Goal: Contribute content: Contribute content

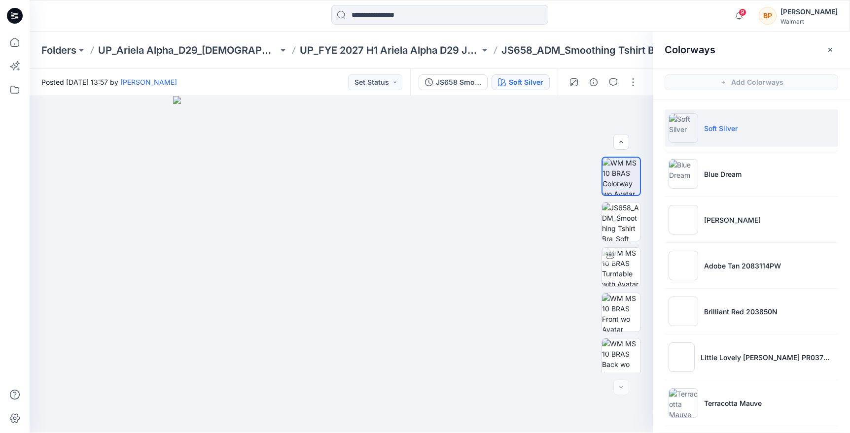
scroll to position [1, 0]
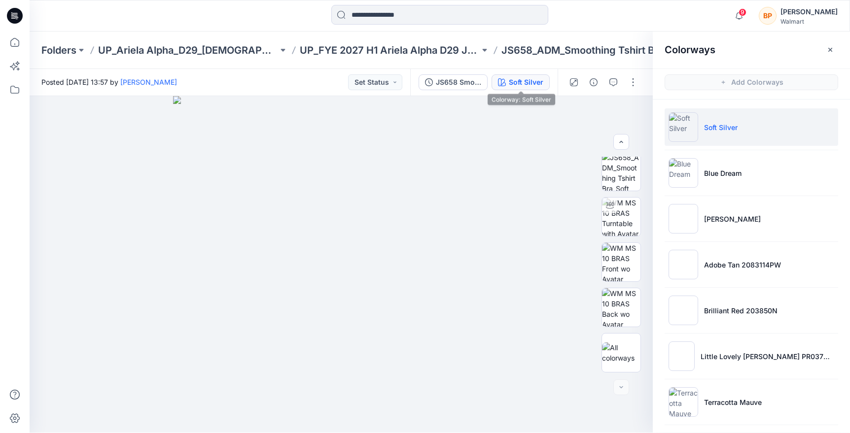
click at [541, 83] on div "Soft Silver" at bounding box center [526, 82] width 35 height 11
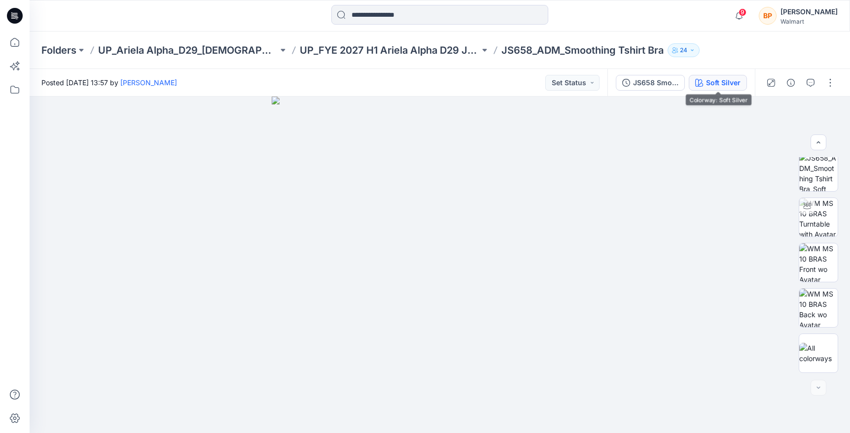
scroll to position [0, 0]
click at [726, 87] on div "Soft Silver" at bounding box center [723, 82] width 35 height 11
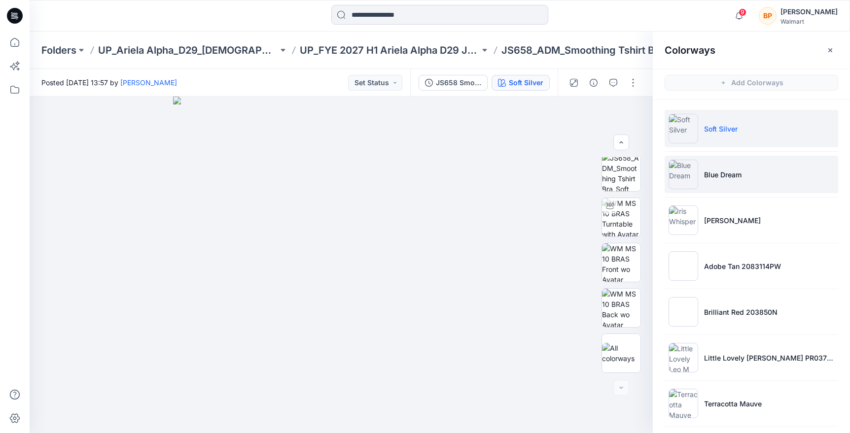
click at [706, 170] on p "Blue Dream" at bounding box center [722, 175] width 37 height 10
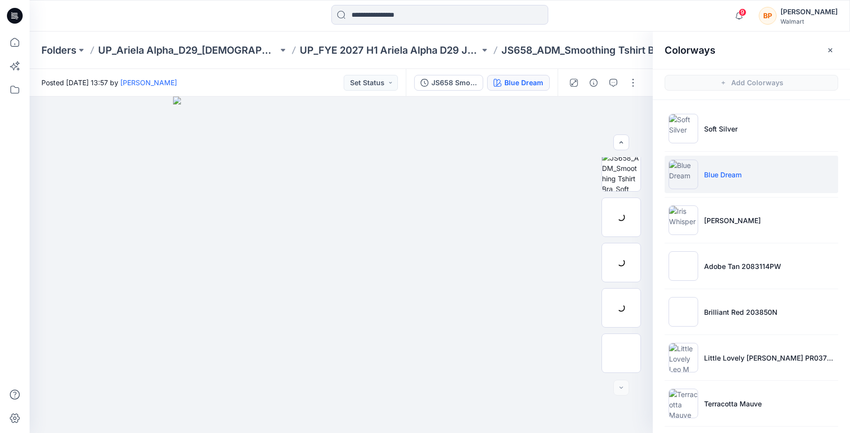
scroll to position [141, 0]
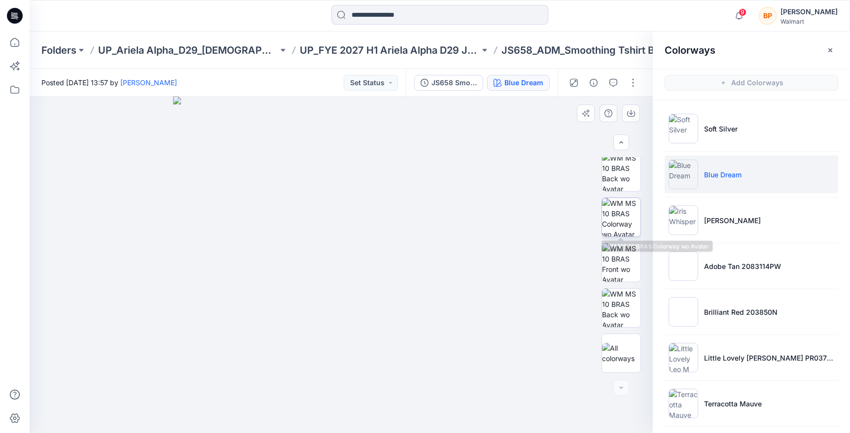
click at [621, 216] on img at bounding box center [621, 217] width 38 height 38
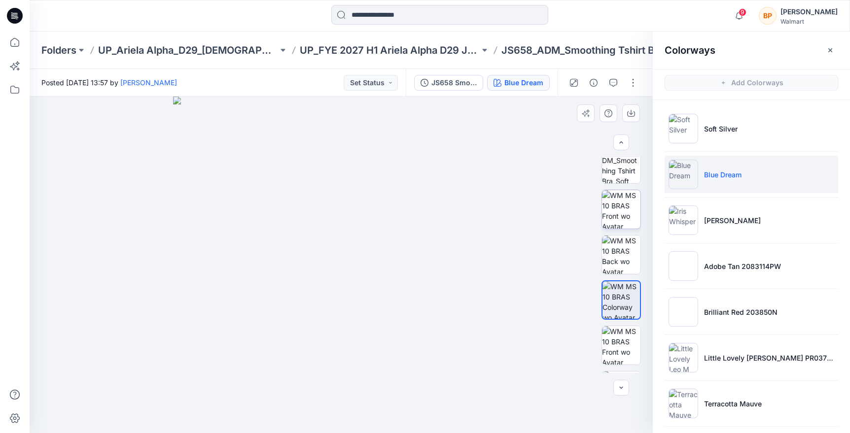
scroll to position [53, 0]
click at [622, 216] on img at bounding box center [621, 215] width 38 height 38
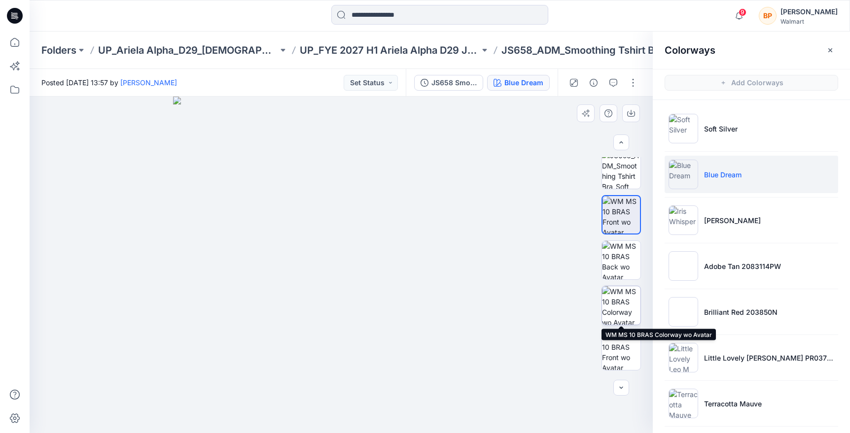
click at [617, 297] on img at bounding box center [621, 305] width 38 height 38
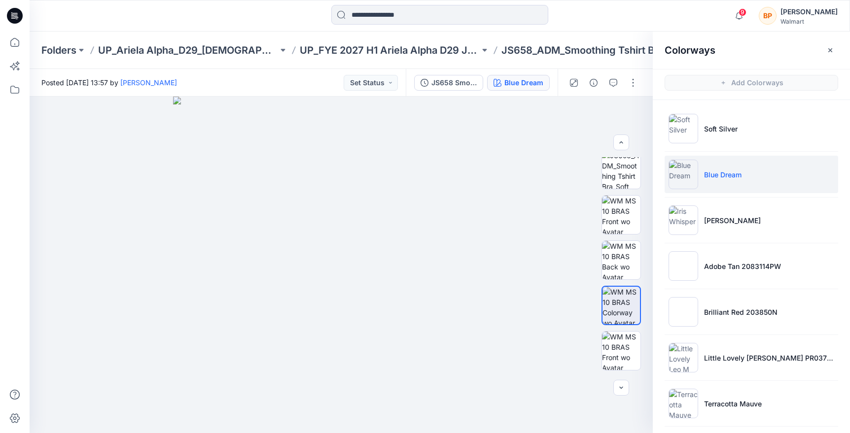
click at [434, 74] on div "JS658 Smoothing Tshirt Bra Second Colorway Blue Dream" at bounding box center [482, 83] width 152 height 28
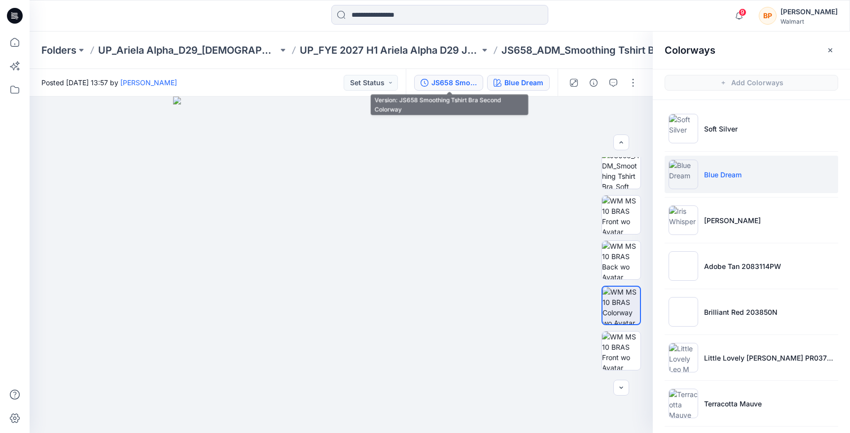
click at [434, 80] on div "JS658 Smoothing Tshirt Bra Second Colorway" at bounding box center [453, 82] width 45 height 11
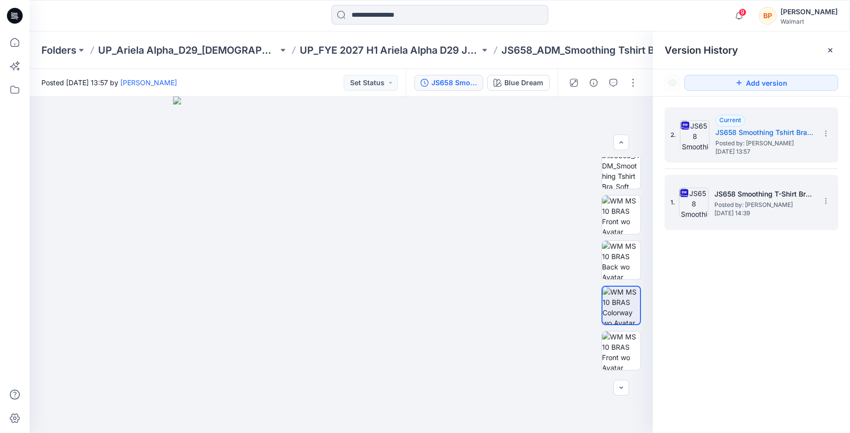
click at [755, 205] on span "Posted by: Brianna Pinheiro" at bounding box center [763, 205] width 99 height 10
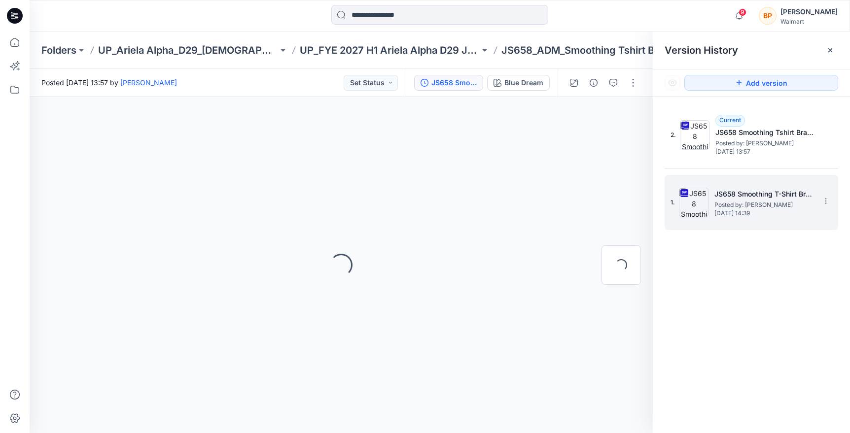
scroll to position [0, 0]
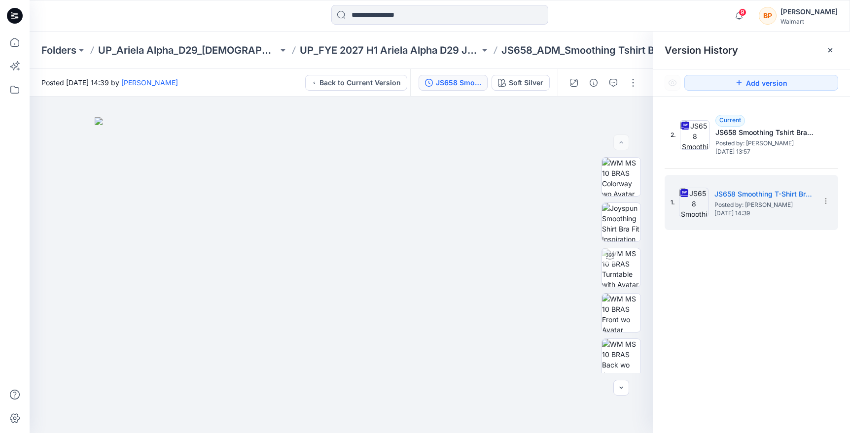
click at [716, 168] on div "2. Current JS658 Smoothing Tshirt Bra Second Colorway Posted by: Brianna Pinhei…" at bounding box center [752, 168] width 174 height 123
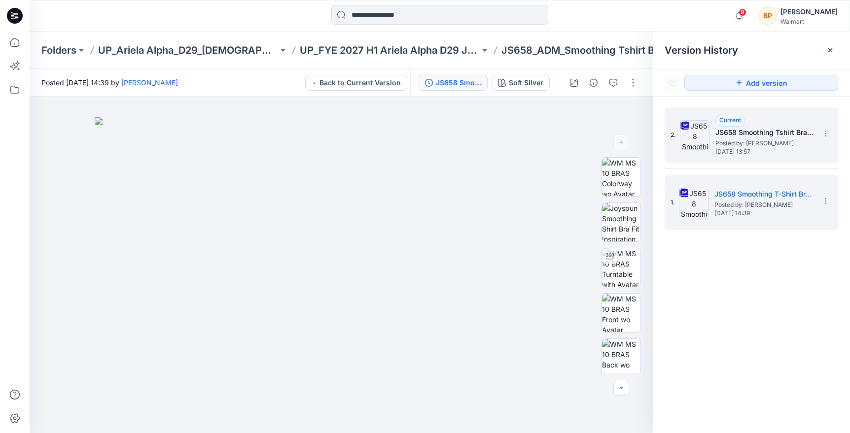
click at [717, 142] on span "Posted by: Brianna Pinheiro" at bounding box center [764, 144] width 99 height 10
click at [718, 191] on h5 "JS658 Smoothing T-Shirt Bra First Colorway" at bounding box center [763, 194] width 99 height 12
click at [750, 110] on div "2. Current JS658 Smoothing Tshirt Bra Second Colorway Posted by: Brianna Pinhei…" at bounding box center [752, 134] width 174 height 55
click at [746, 122] on div "Current JS658 Smoothing Tshirt Bra Second Colorway Posted by: Brianna Pinheiro …" at bounding box center [764, 135] width 99 height 40
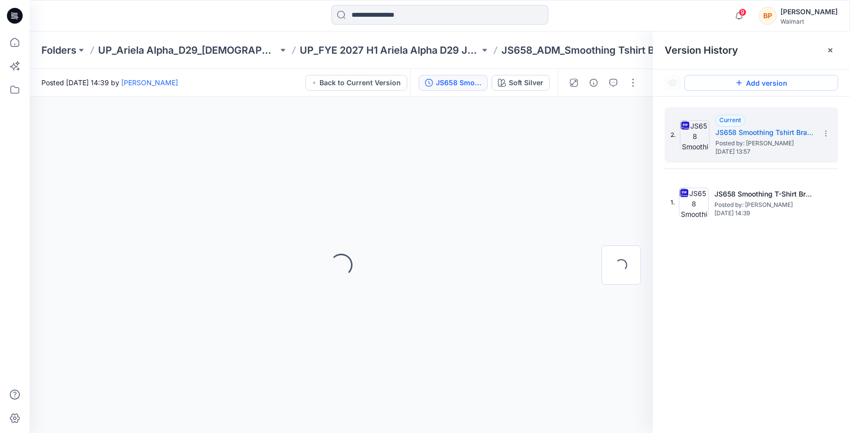
click at [756, 88] on button "Add version" at bounding box center [761, 83] width 154 height 16
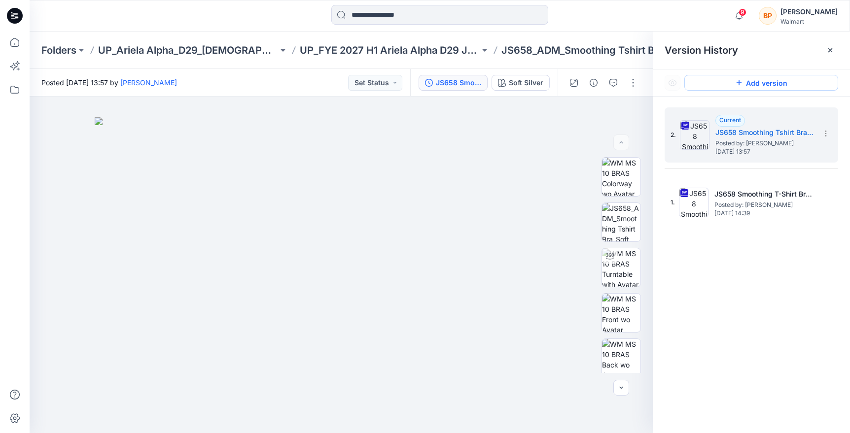
click at [745, 77] on button "Add version" at bounding box center [761, 83] width 154 height 16
click at [728, 267] on div "2. Current JS658 Smoothing Tshirt Bra Second Colorway Posted by: Brianna Pinhei…" at bounding box center [751, 272] width 197 height 351
click at [792, 48] on div "Version History" at bounding box center [752, 50] width 174 height 14
click at [404, 65] on div "Folders UP_Ariela Alpha_D29_Ladies Intimates - Joyspun UP_FYE 2027 H1 Ariela Al…" at bounding box center [440, 50] width 820 height 37
drag, startPoint x: 407, startPoint y: 58, endPoint x: 407, endPoint y: 53, distance: 5.4
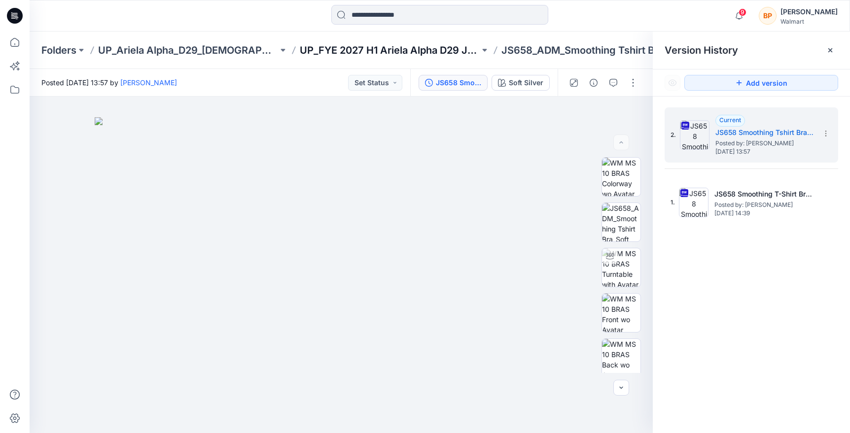
click at [407, 58] on div "Folders UP_Ariela Alpha_D29_Ladies Intimates - Joyspun UP_FYE 2027 H1 Ariela Al…" at bounding box center [440, 50] width 820 height 37
click at [407, 53] on p "UP_FYE 2027 H1 Ariela Alpha D29 Joyspun Bras" at bounding box center [390, 50] width 180 height 14
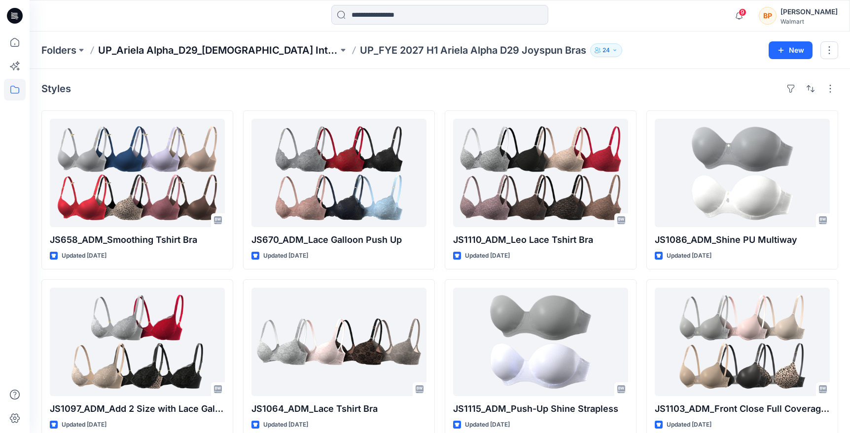
click at [322, 50] on p "UP_Ariela Alpha_D29_[DEMOGRAPHIC_DATA] Intimates - Joyspun" at bounding box center [218, 50] width 240 height 14
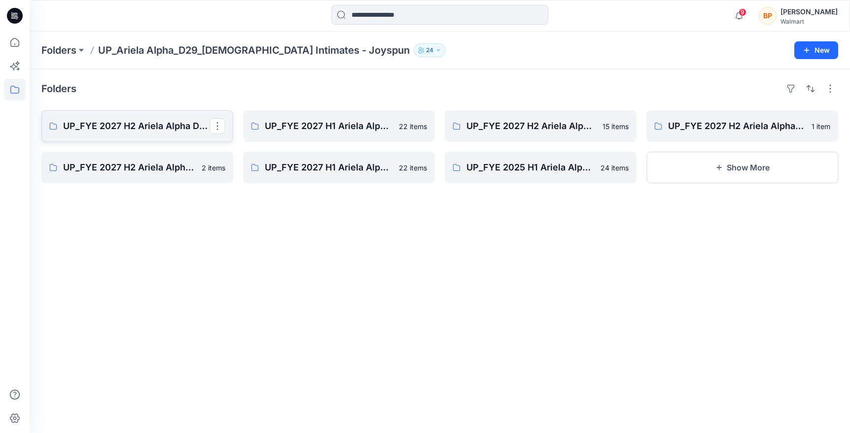
click at [186, 121] on p "UP_FYE 2027 H2 Ariela Alpha D29 Joyspun Panties" at bounding box center [136, 126] width 146 height 14
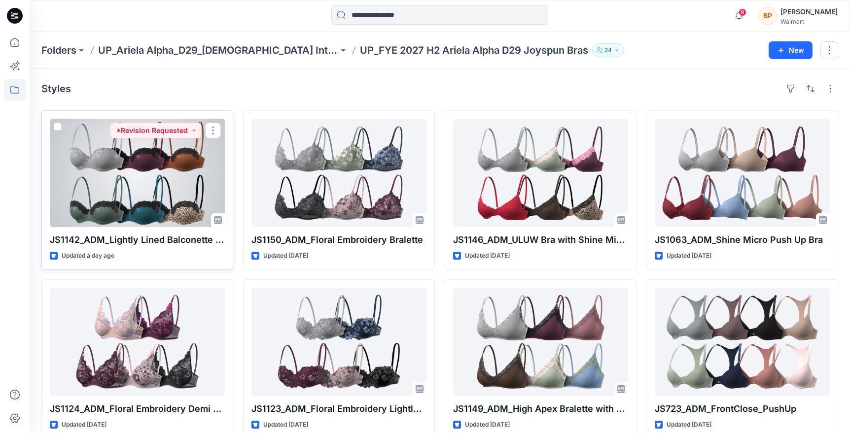
click at [160, 192] on div at bounding box center [137, 173] width 175 height 108
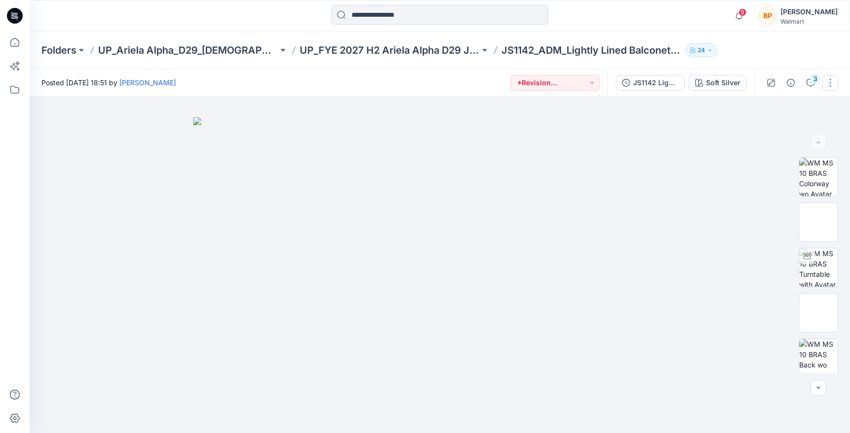
click at [833, 76] on button "button" at bounding box center [830, 83] width 16 height 16
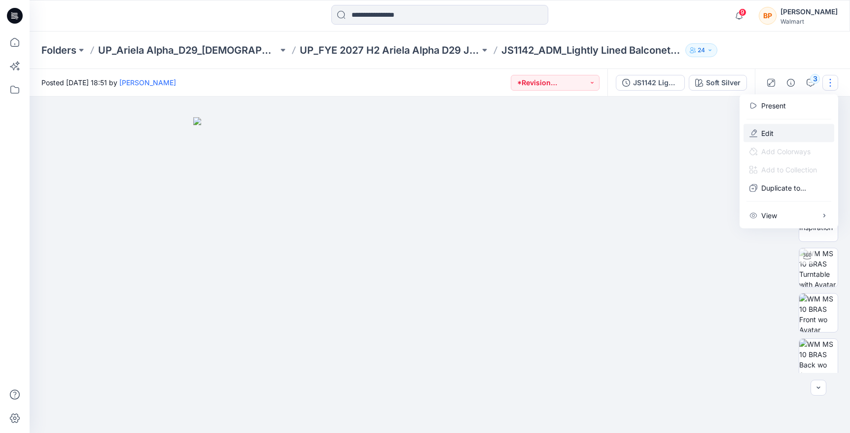
click at [788, 128] on button "Edit" at bounding box center [788, 133] width 91 height 18
click at [782, 133] on button "Edit" at bounding box center [788, 133] width 91 height 18
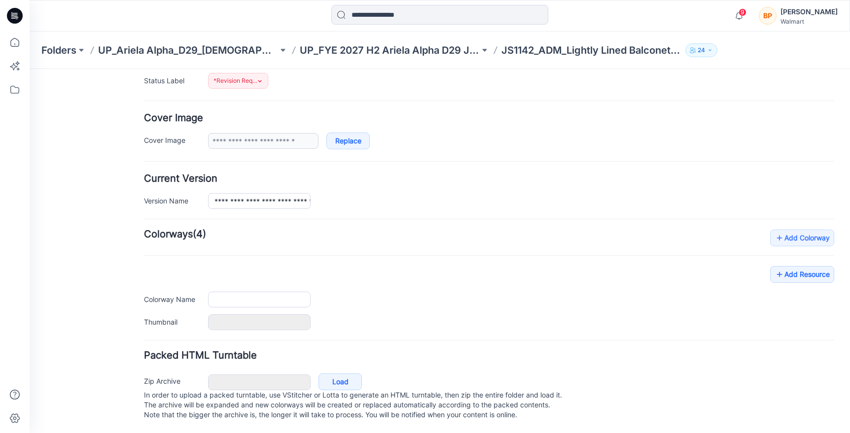
type input "**********"
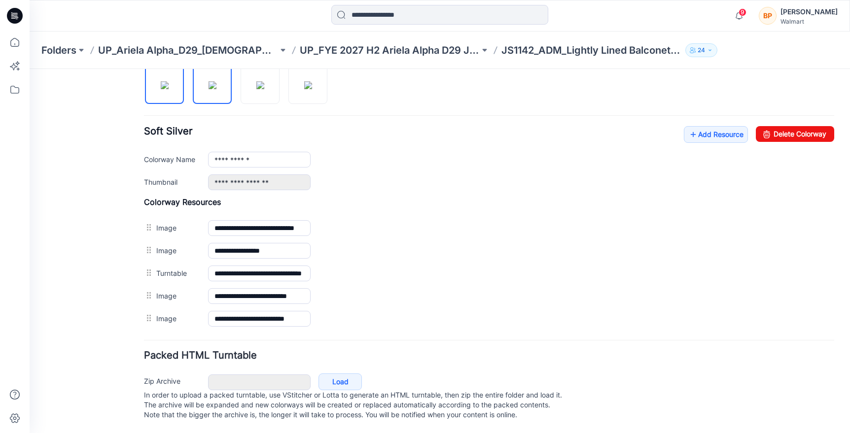
click at [215, 94] on link at bounding box center [212, 84] width 39 height 39
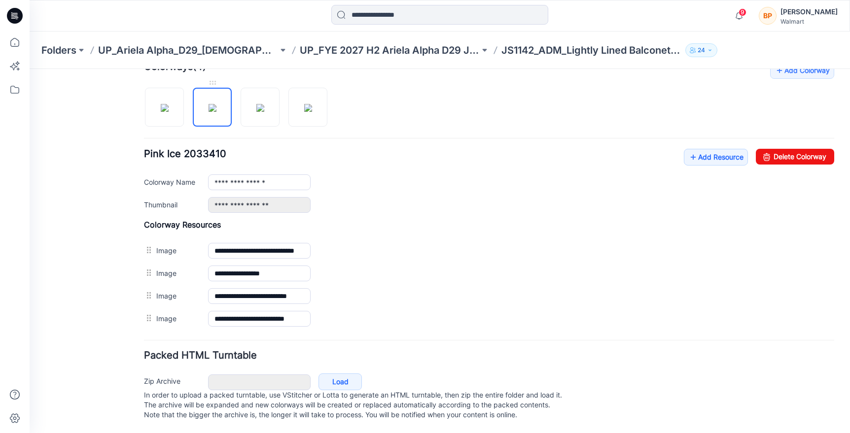
scroll to position [325, 0]
click at [789, 152] on link "Delete Colorway" at bounding box center [795, 157] width 78 height 16
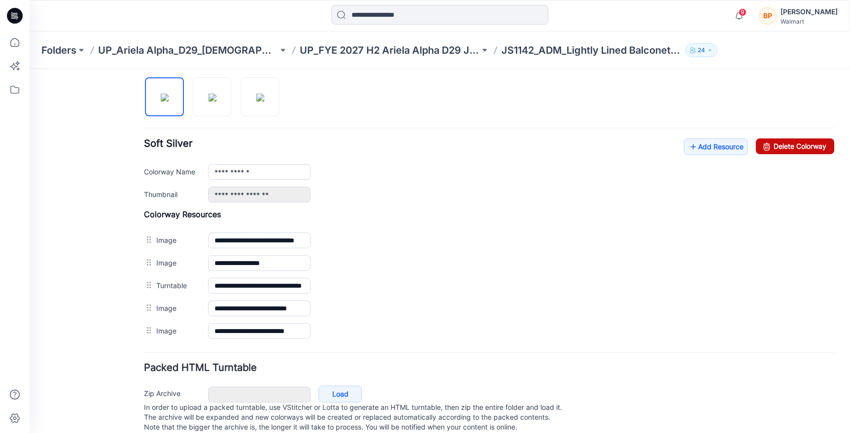
click at [784, 143] on link "Delete Colorway" at bounding box center [795, 147] width 78 height 16
click at [256, 94] on img at bounding box center [260, 98] width 8 height 8
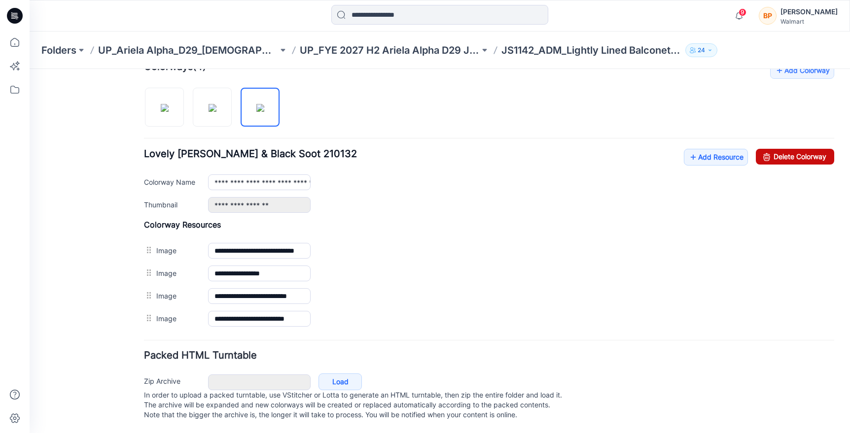
click at [778, 149] on link "Delete Colorway" at bounding box center [795, 157] width 78 height 16
click at [216, 105] on img at bounding box center [213, 108] width 8 height 8
click at [798, 149] on link "Delete Colorway" at bounding box center [795, 157] width 78 height 16
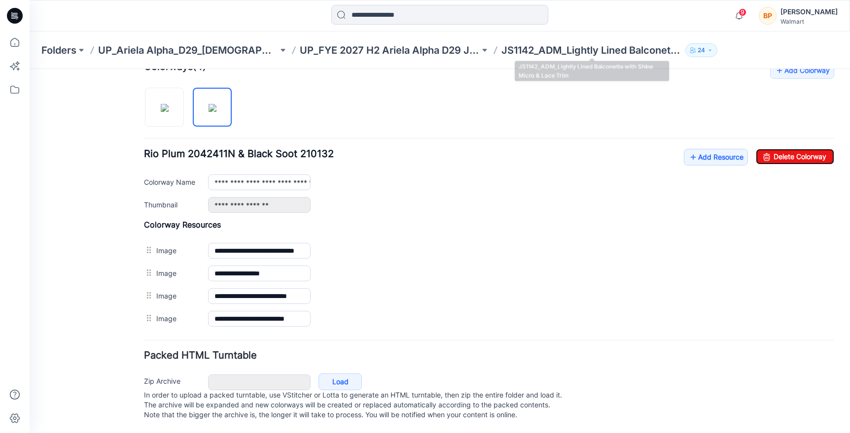
type input "**********"
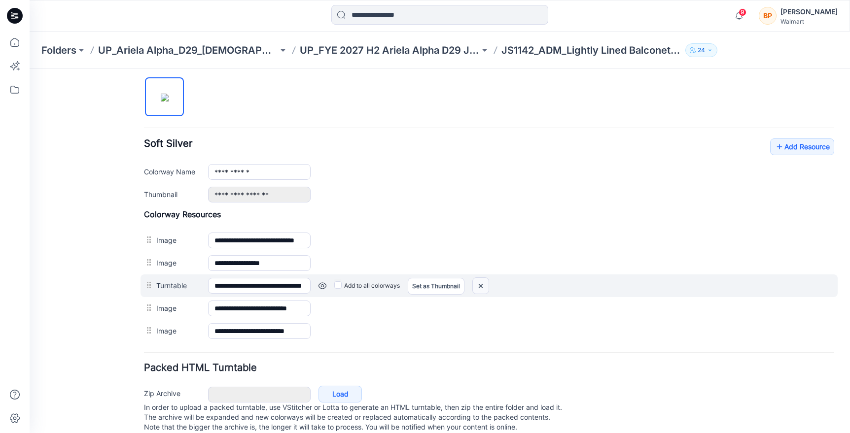
click at [481, 284] on img at bounding box center [481, 286] width 16 height 16
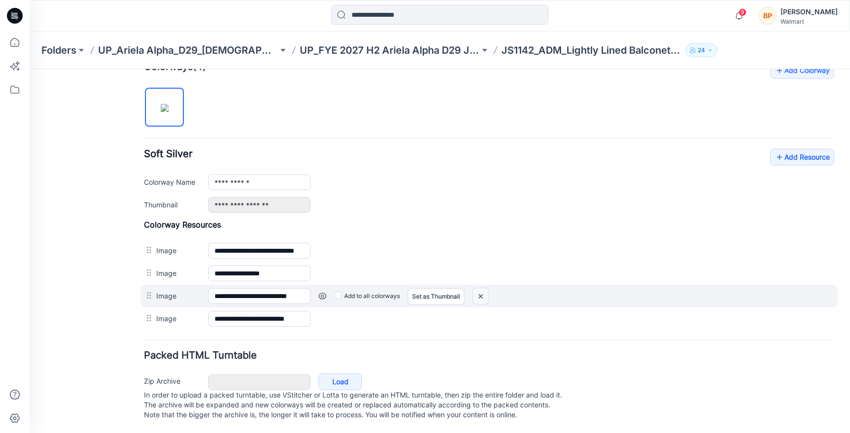
click at [483, 288] on img at bounding box center [481, 296] width 16 height 16
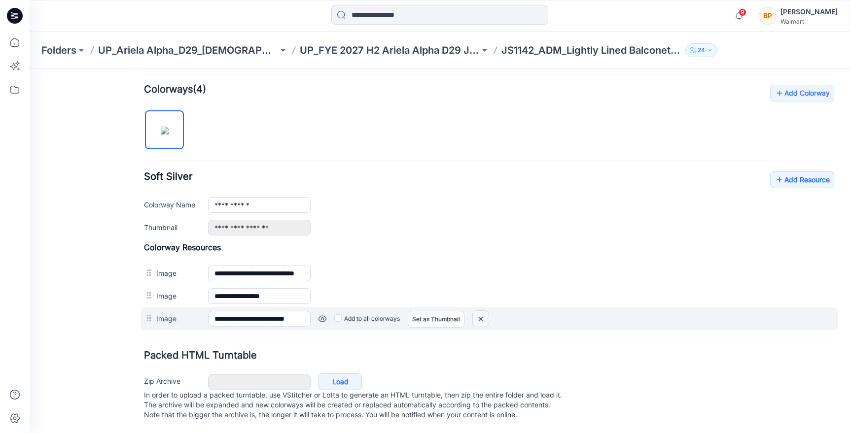
click at [488, 311] on img at bounding box center [481, 319] width 16 height 16
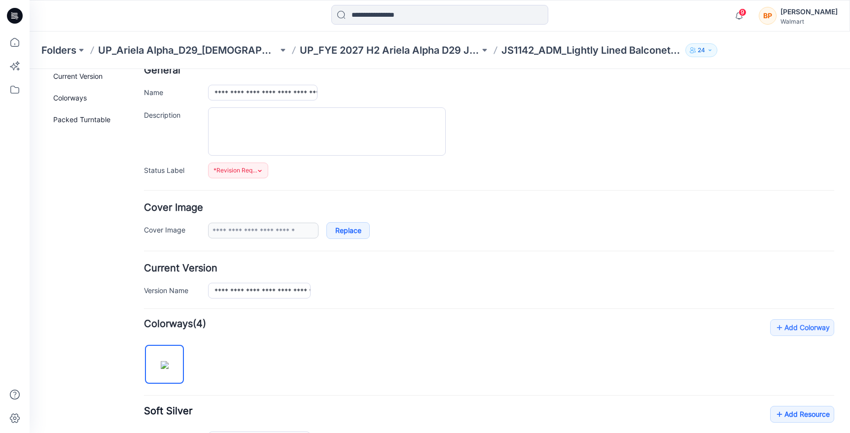
scroll to position [0, 0]
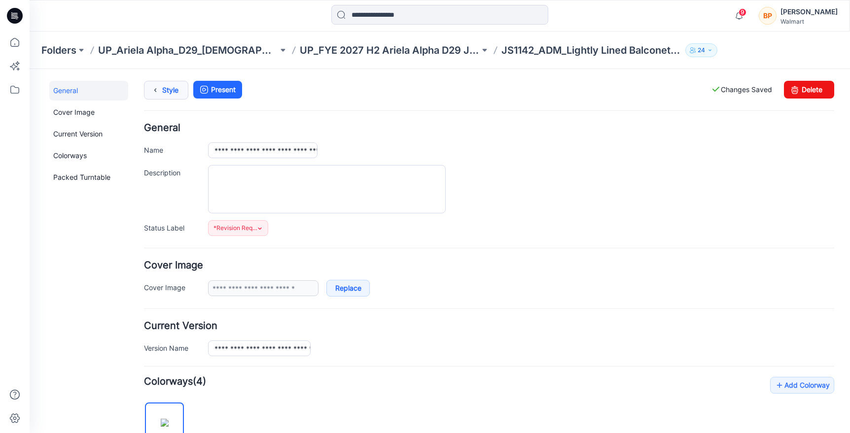
click at [166, 86] on link "Style" at bounding box center [166, 90] width 44 height 19
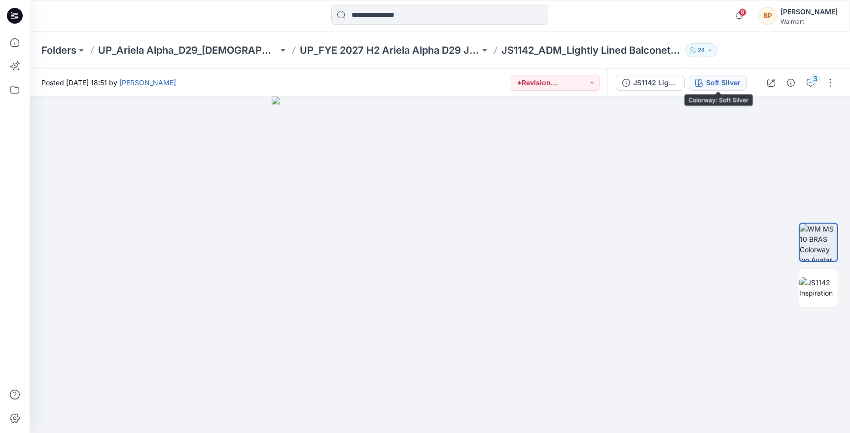
click at [737, 83] on div "Soft Silver" at bounding box center [723, 82] width 35 height 11
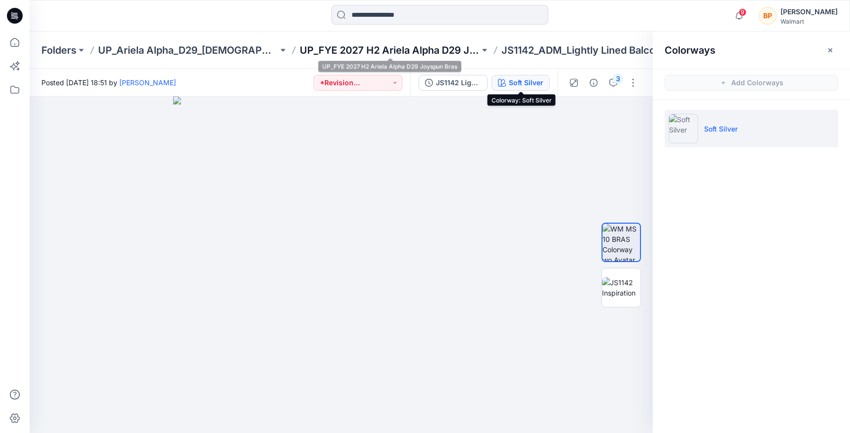
click at [434, 53] on p "UP_FYE 2027 H2 Ariela Alpha D29 Joyspun Bras" at bounding box center [390, 50] width 180 height 14
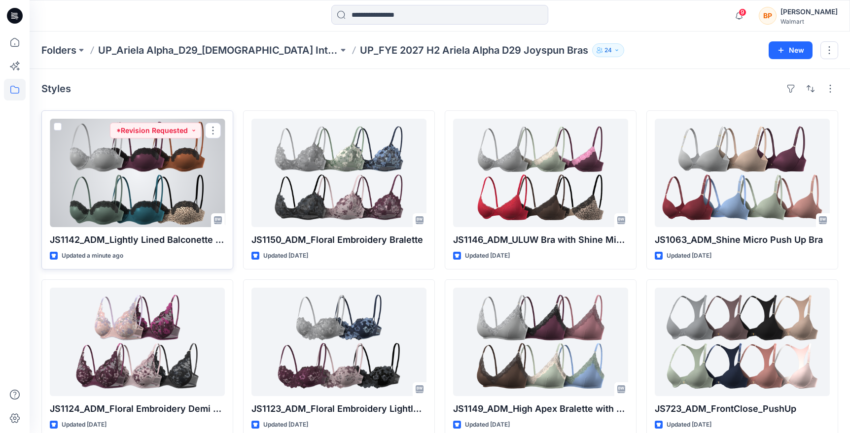
click at [174, 194] on div at bounding box center [137, 173] width 175 height 108
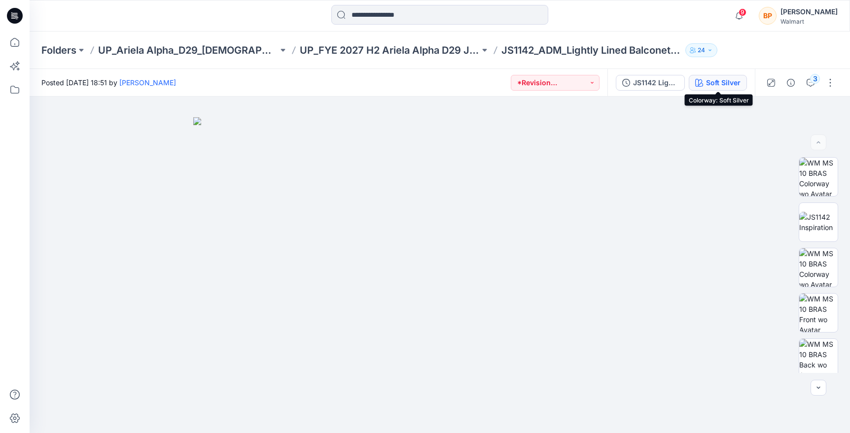
click at [738, 79] on div "Soft Silver" at bounding box center [723, 82] width 35 height 11
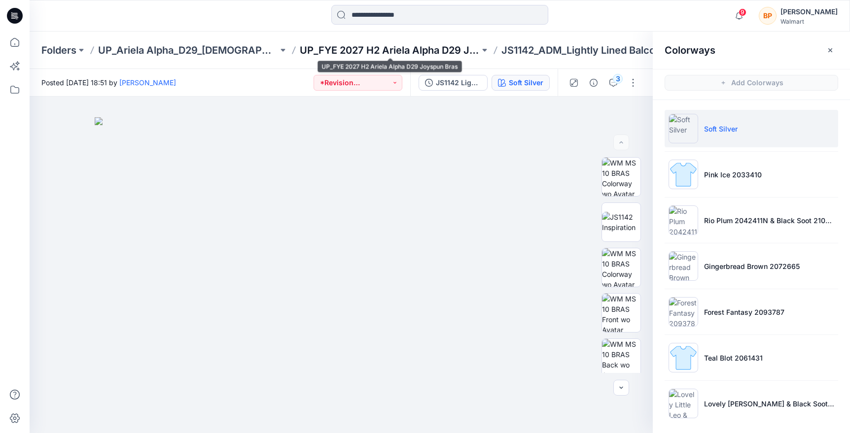
click at [384, 49] on p "UP_FYE 2027 H2 Ariela Alpha D29 Joyspun Bras" at bounding box center [390, 50] width 180 height 14
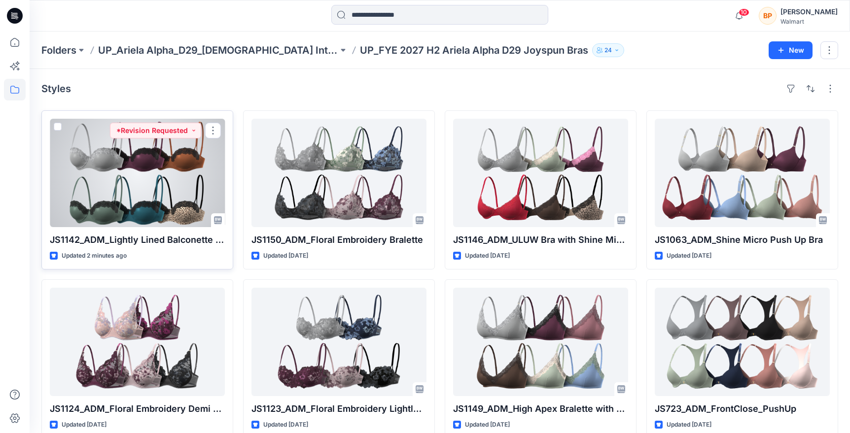
click at [157, 164] on div at bounding box center [137, 173] width 175 height 108
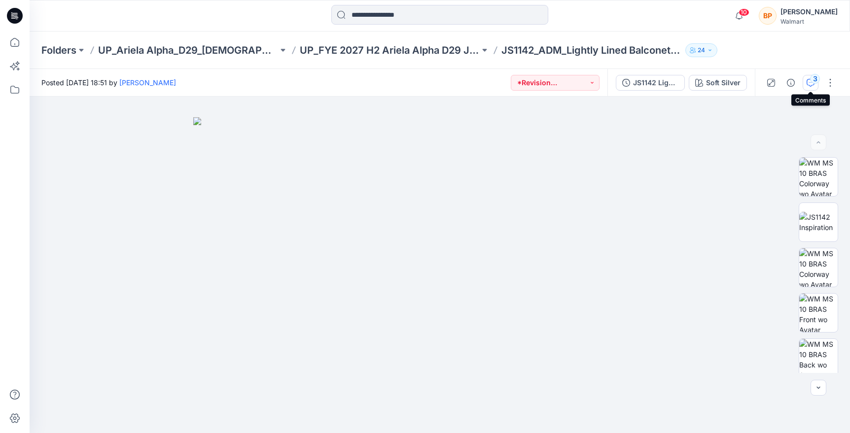
click at [816, 83] on div "3" at bounding box center [815, 79] width 10 height 10
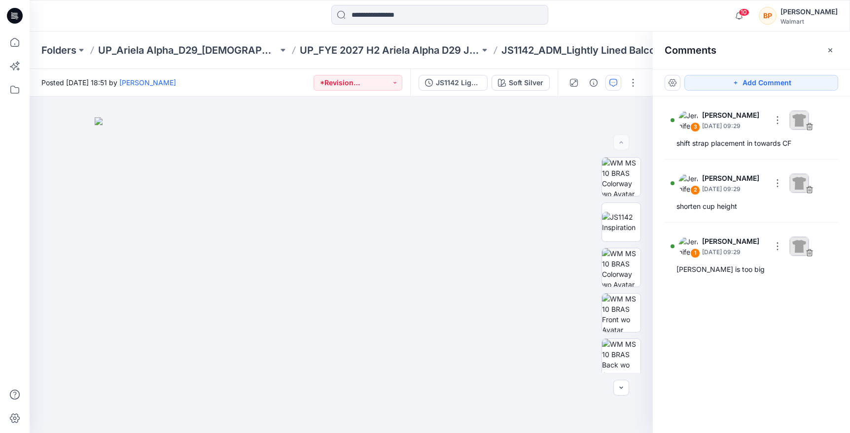
click at [642, 86] on div at bounding box center [603, 83] width 91 height 28
click at [640, 86] on button "button" at bounding box center [633, 83] width 16 height 16
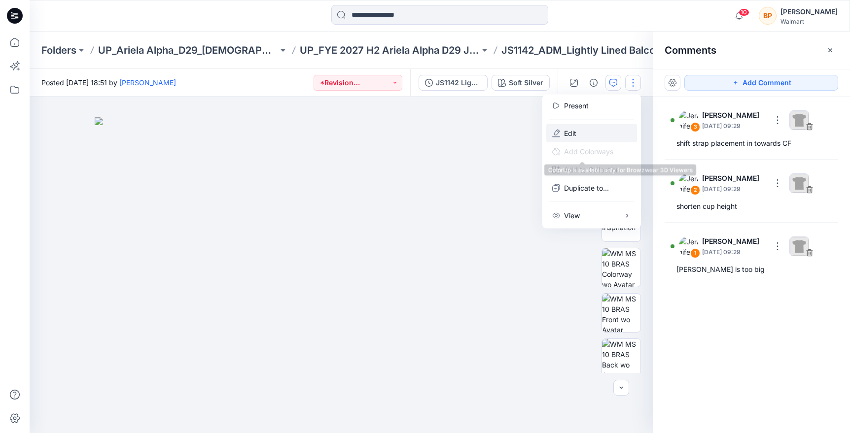
click at [599, 138] on button "Edit" at bounding box center [591, 133] width 91 height 18
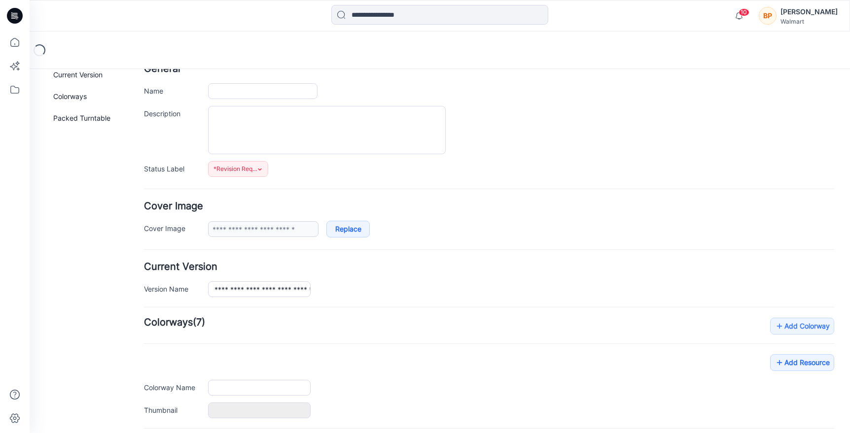
type input "**********"
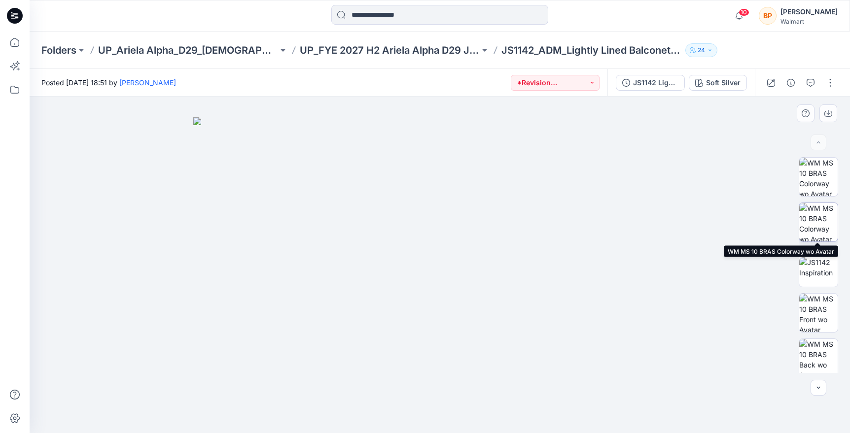
click at [813, 213] on img at bounding box center [818, 222] width 38 height 38
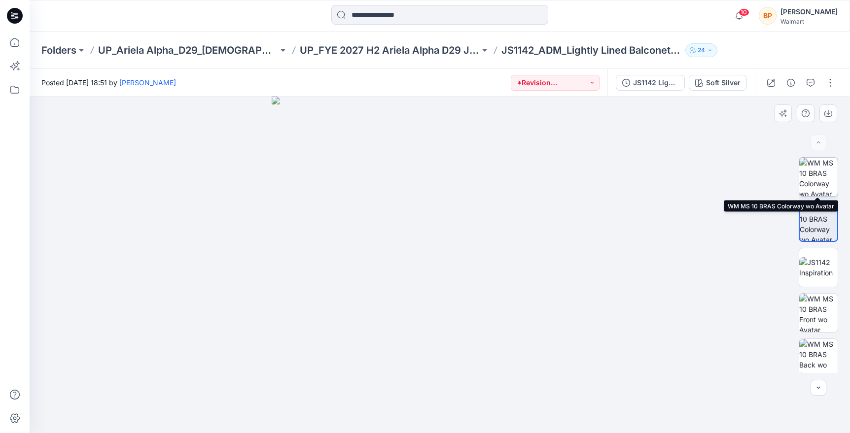
click at [822, 189] on img at bounding box center [818, 177] width 38 height 38
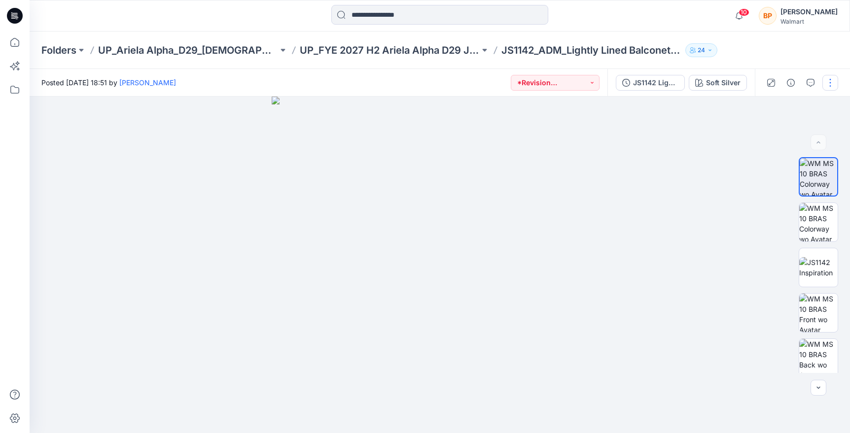
click at [829, 85] on button "button" at bounding box center [830, 83] width 16 height 16
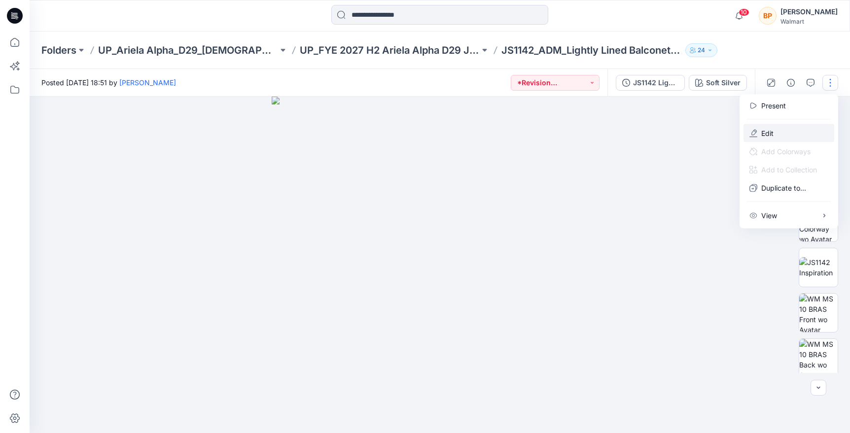
click at [777, 141] on button "Edit" at bounding box center [788, 133] width 91 height 18
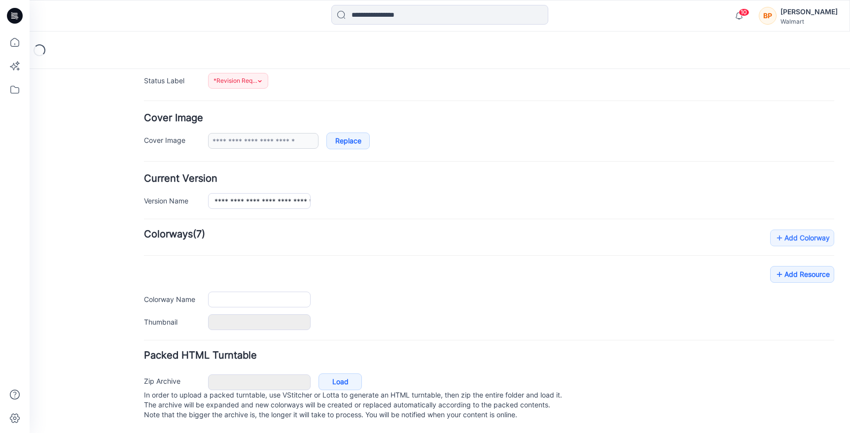
type input "**********"
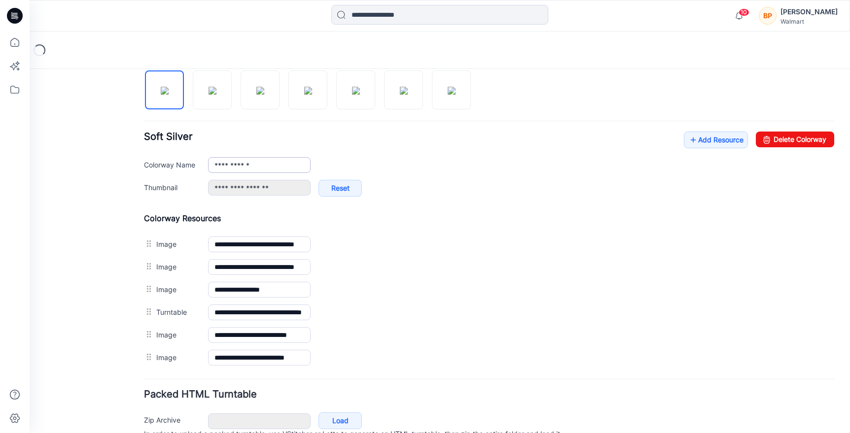
scroll to position [382, 0]
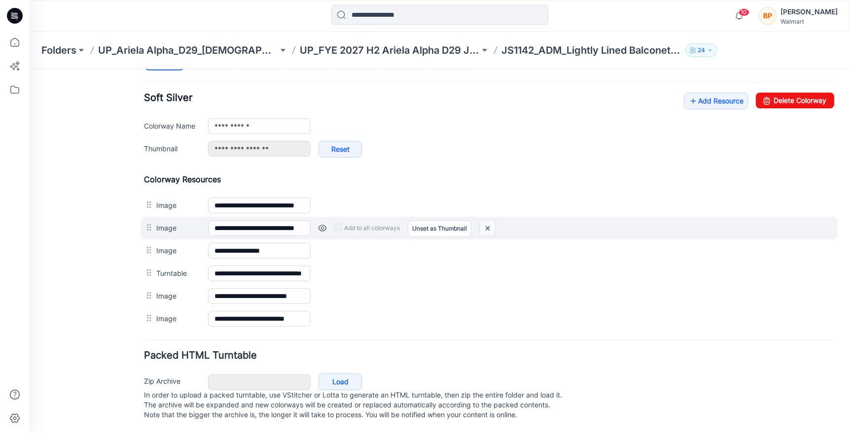
click at [491, 220] on img at bounding box center [488, 228] width 16 height 16
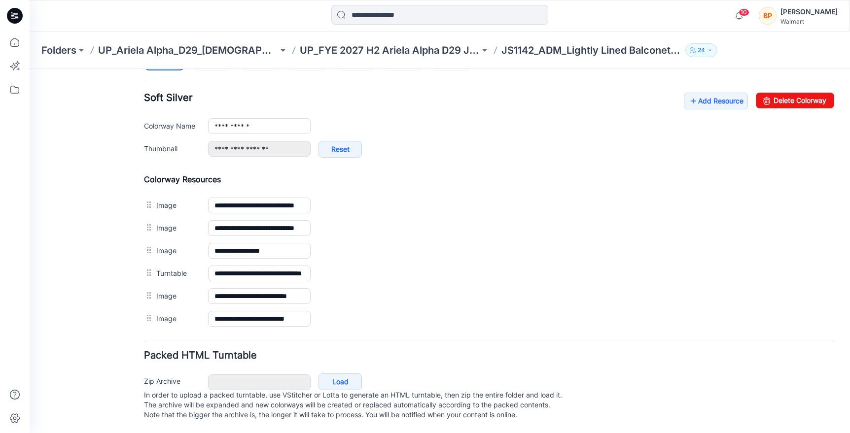
scroll to position [325, 0]
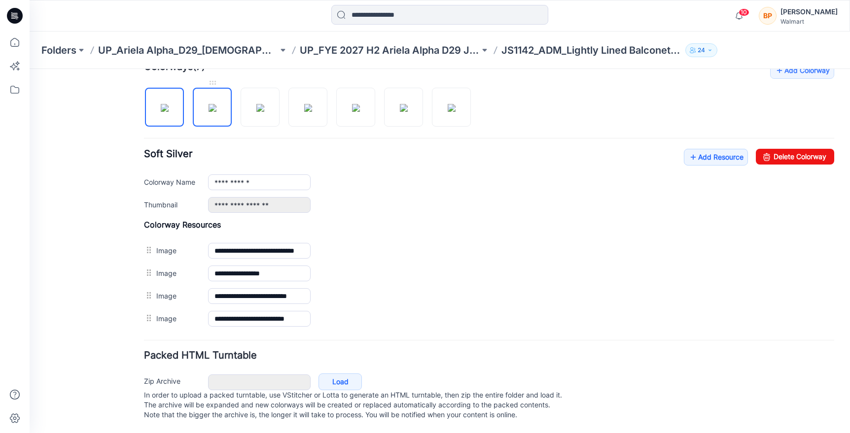
click at [213, 104] on img at bounding box center [213, 108] width 8 height 8
click at [264, 104] on img at bounding box center [260, 108] width 8 height 8
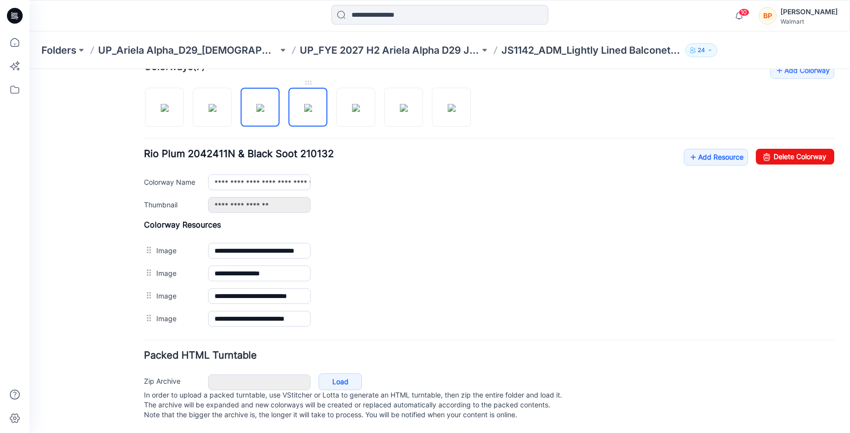
click at [304, 104] on img at bounding box center [308, 108] width 8 height 8
click at [358, 104] on img at bounding box center [356, 108] width 8 height 8
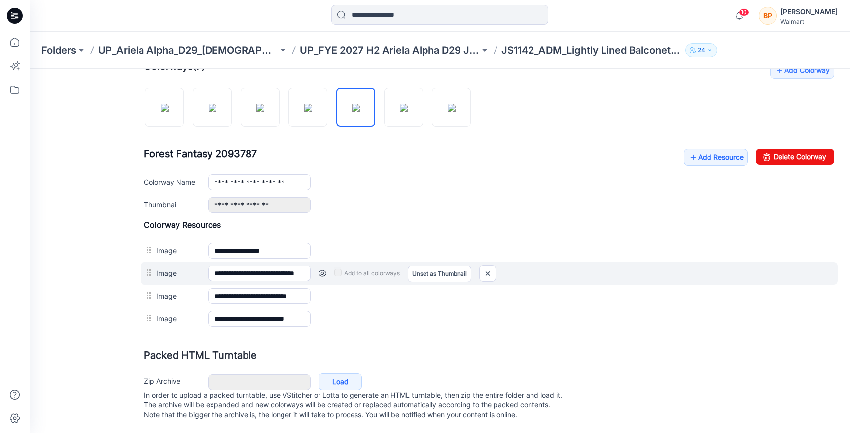
drag, startPoint x: 157, startPoint y: 240, endPoint x: 157, endPoint y: 263, distance: 22.7
click at [157, 263] on div "**********" at bounding box center [489, 275] width 690 height 110
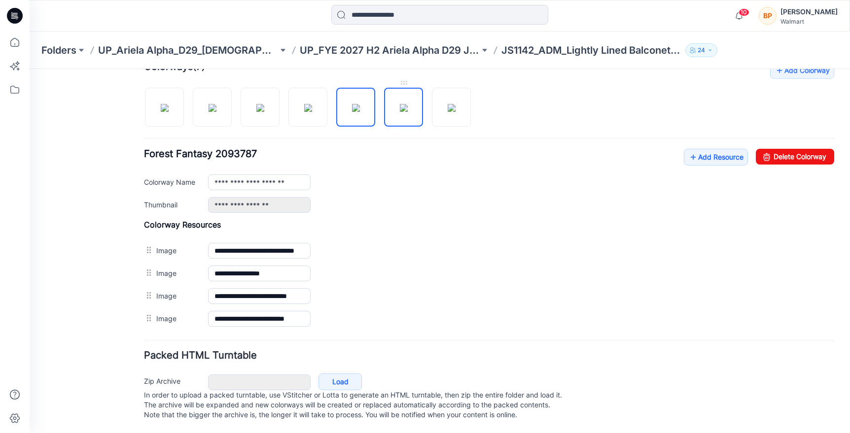
click at [401, 104] on img at bounding box center [404, 108] width 8 height 8
click at [448, 104] on img at bounding box center [452, 108] width 8 height 8
type input "**********"
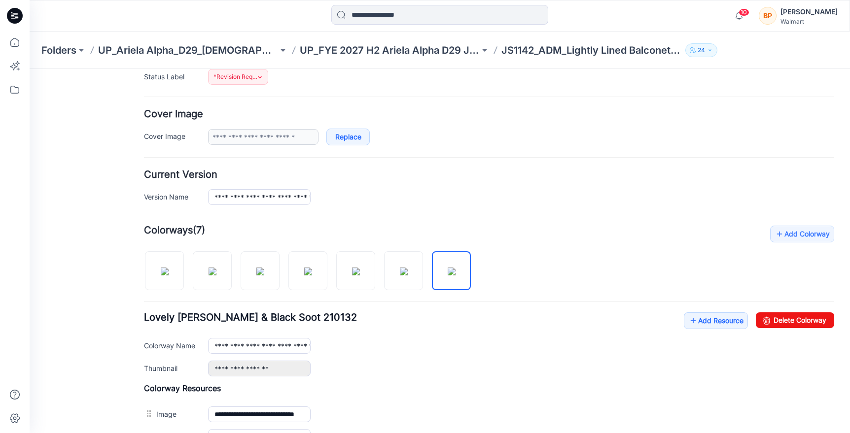
scroll to position [0, 0]
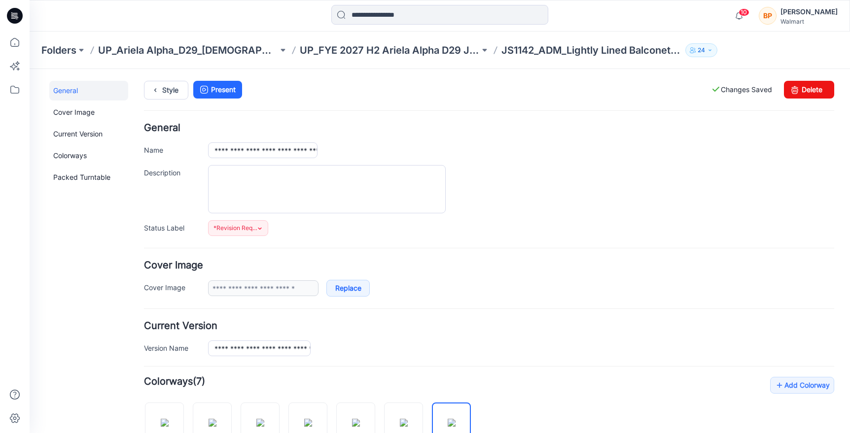
click at [182, 100] on div "Style Present Changes Saved Delete" at bounding box center [489, 102] width 690 height 42
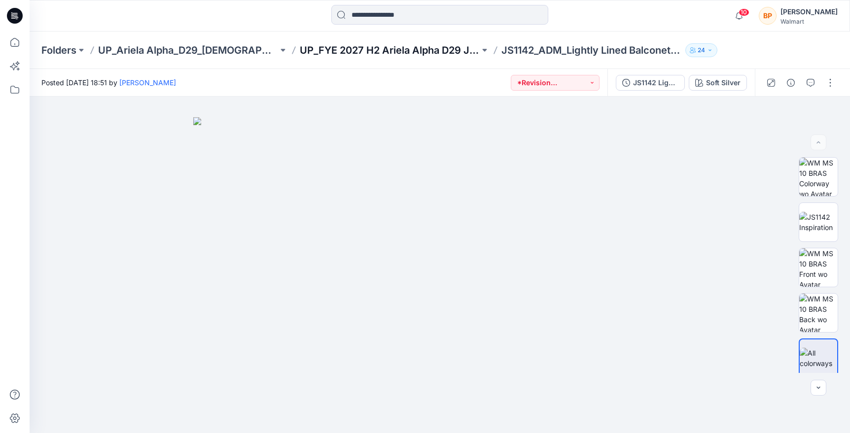
click at [364, 55] on p "UP_FYE 2027 H2 Ariela Alpha D29 Joyspun Bras" at bounding box center [390, 50] width 180 height 14
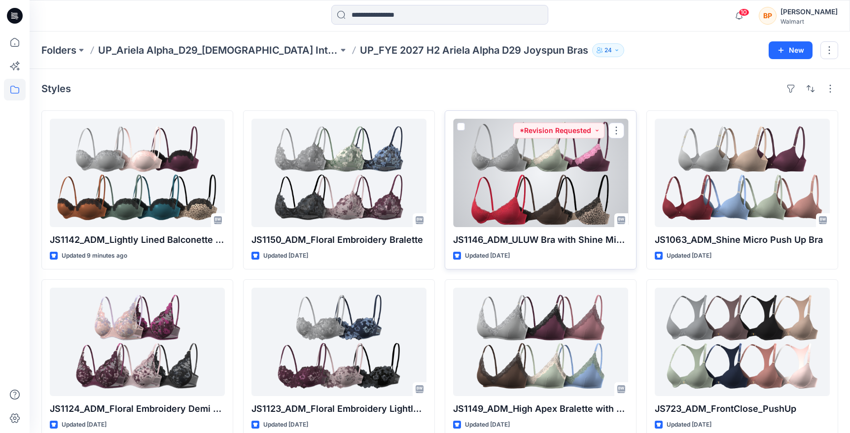
click at [551, 171] on div at bounding box center [540, 173] width 175 height 108
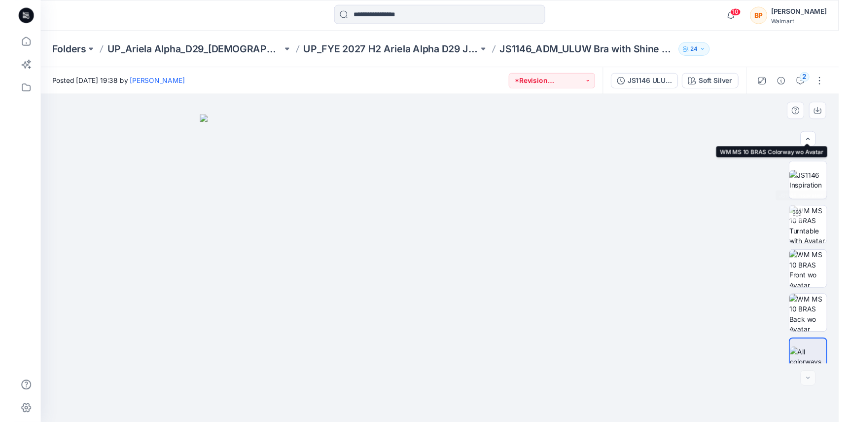
scroll to position [50, 0]
